Goal: Task Accomplishment & Management: Manage account settings

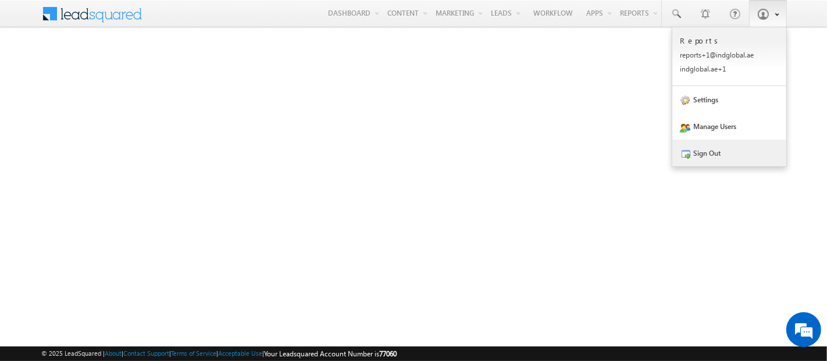
click at [721, 159] on link "Sign Out" at bounding box center [729, 153] width 114 height 27
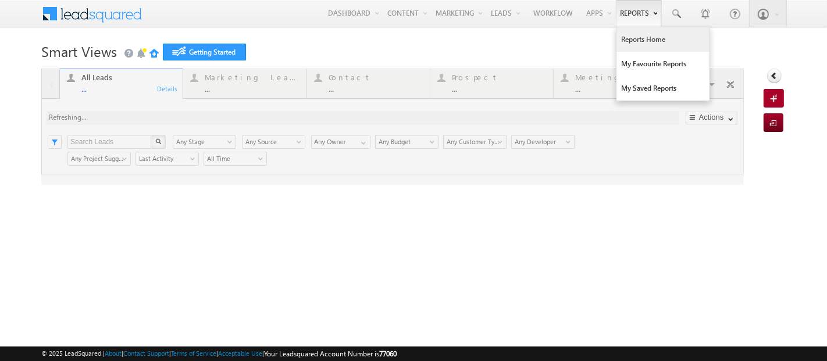
click at [633, 44] on link "Reports Home" at bounding box center [662, 39] width 93 height 24
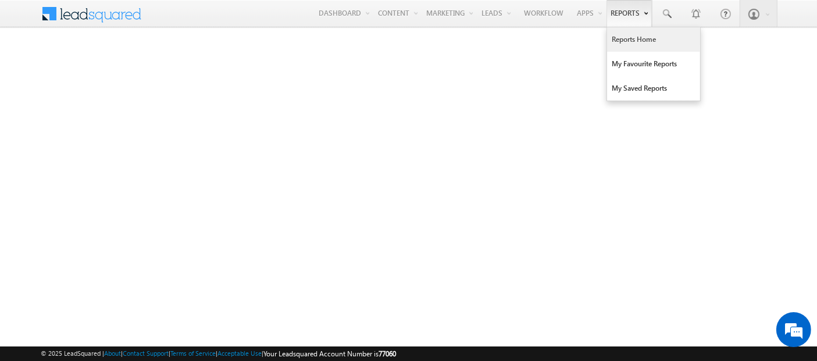
click at [625, 41] on link "Reports Home" at bounding box center [653, 39] width 93 height 24
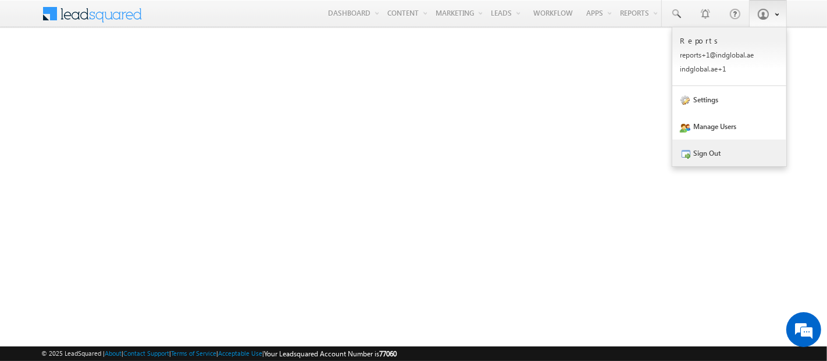
click at [704, 154] on link "Sign Out" at bounding box center [729, 153] width 114 height 27
